Goal: Find specific page/section: Find specific page/section

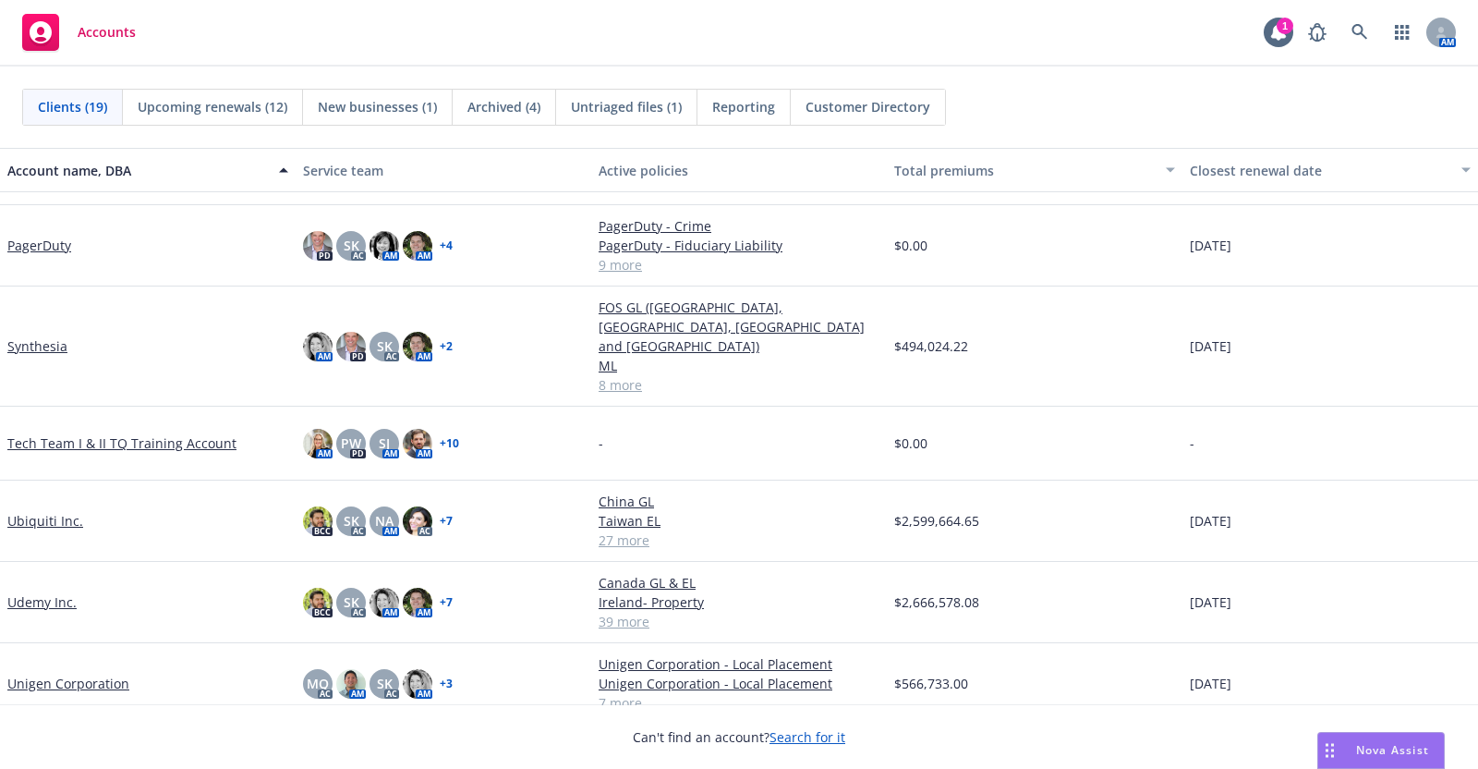
scroll to position [955, 0]
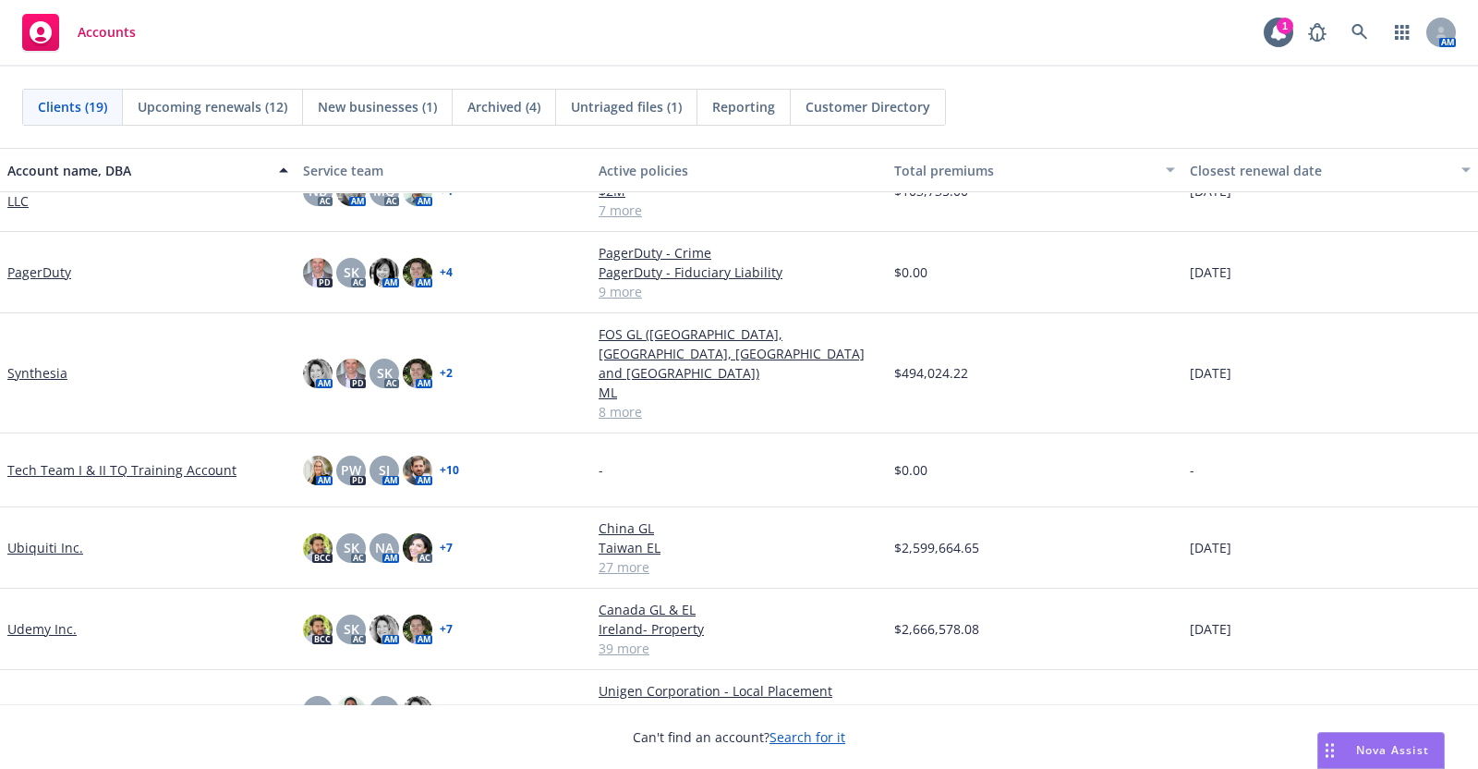
click at [37, 619] on link "Udemy Inc." at bounding box center [41, 628] width 69 height 19
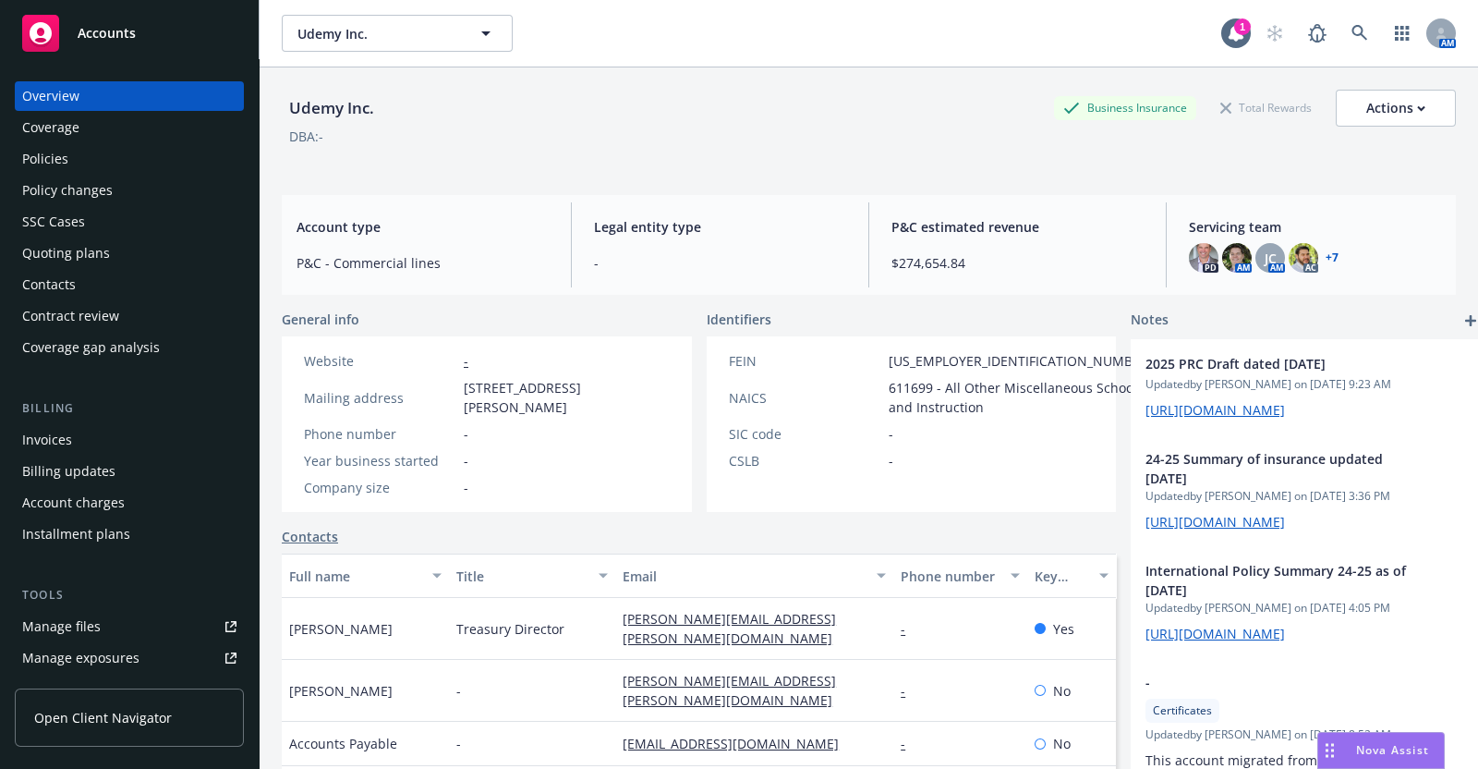
click at [42, 159] on div "Policies" at bounding box center [45, 159] width 46 height 30
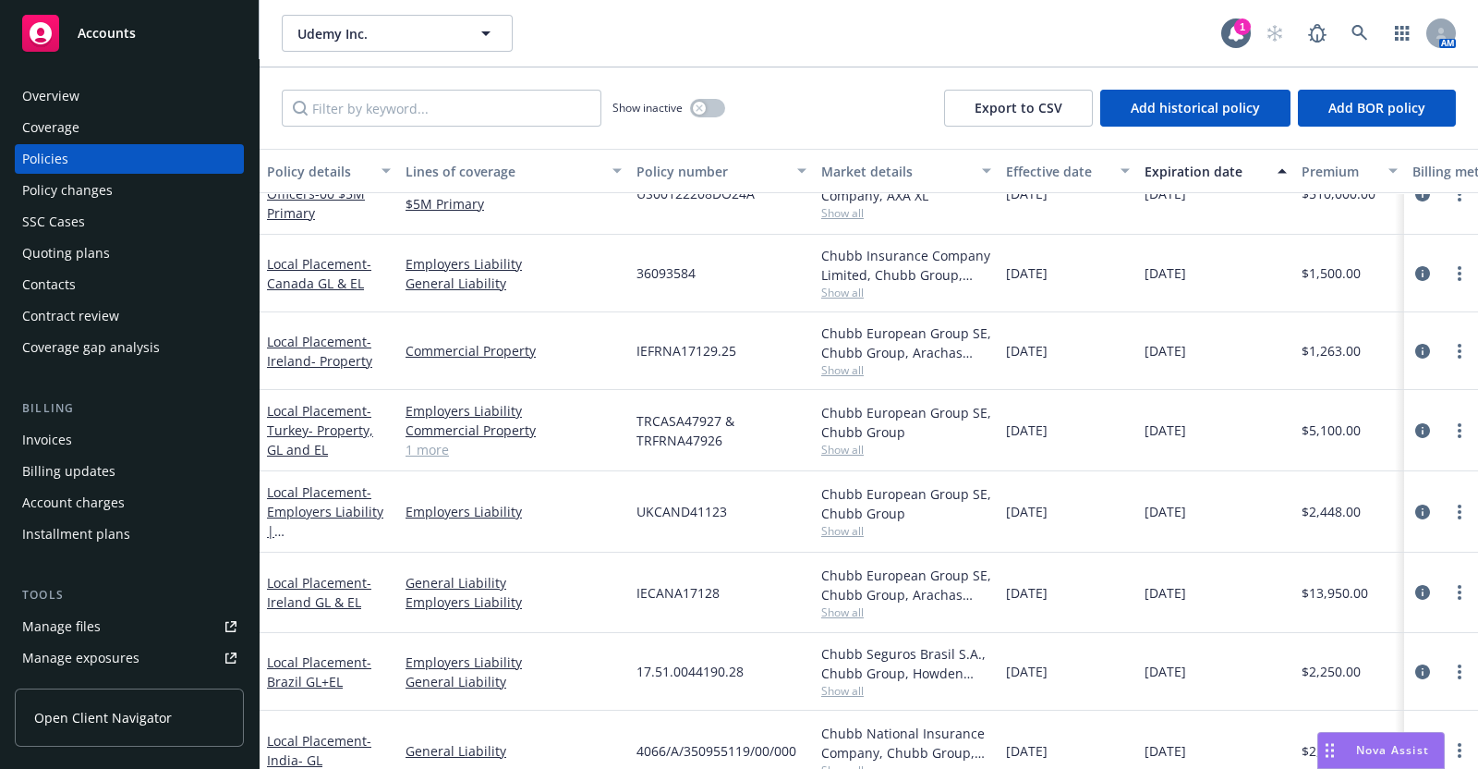
scroll to position [1312, 0]
